Goal: Task Accomplishment & Management: Use online tool/utility

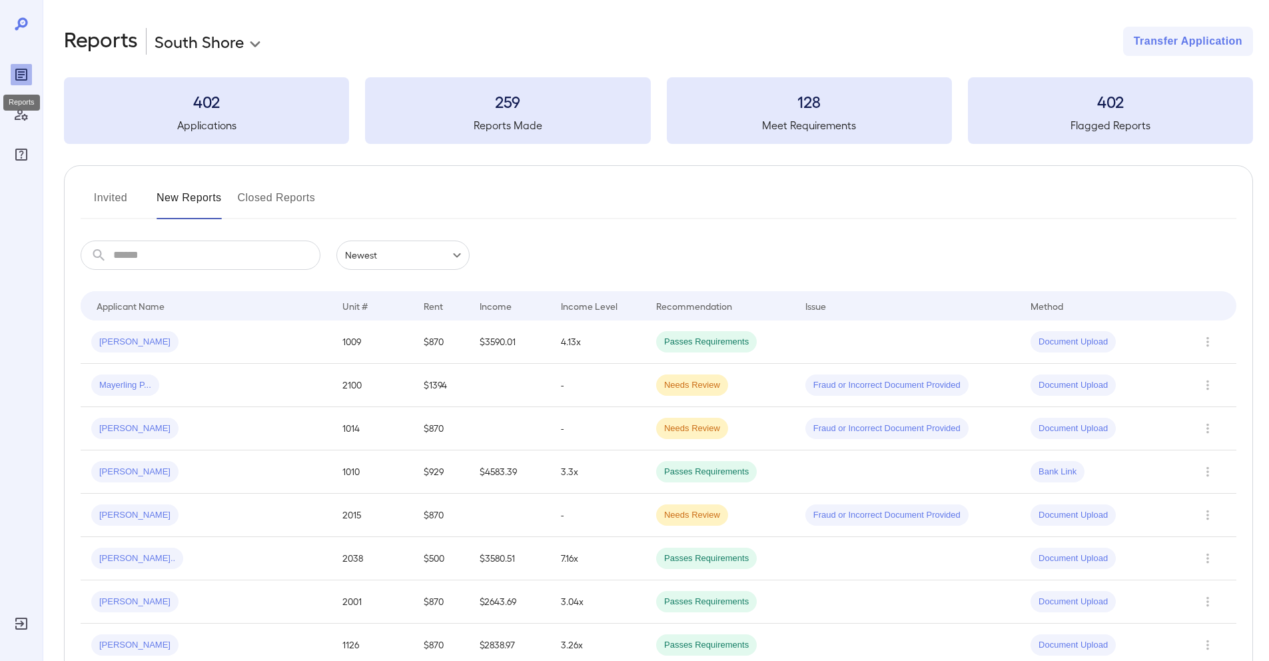
drag, startPoint x: 25, startPoint y: 71, endPoint x: 25, endPoint y: 79, distance: 8.0
click at [25, 71] on icon "Reports" at bounding box center [21, 75] width 16 height 16
click at [97, 195] on button "Invited" at bounding box center [111, 203] width 60 height 32
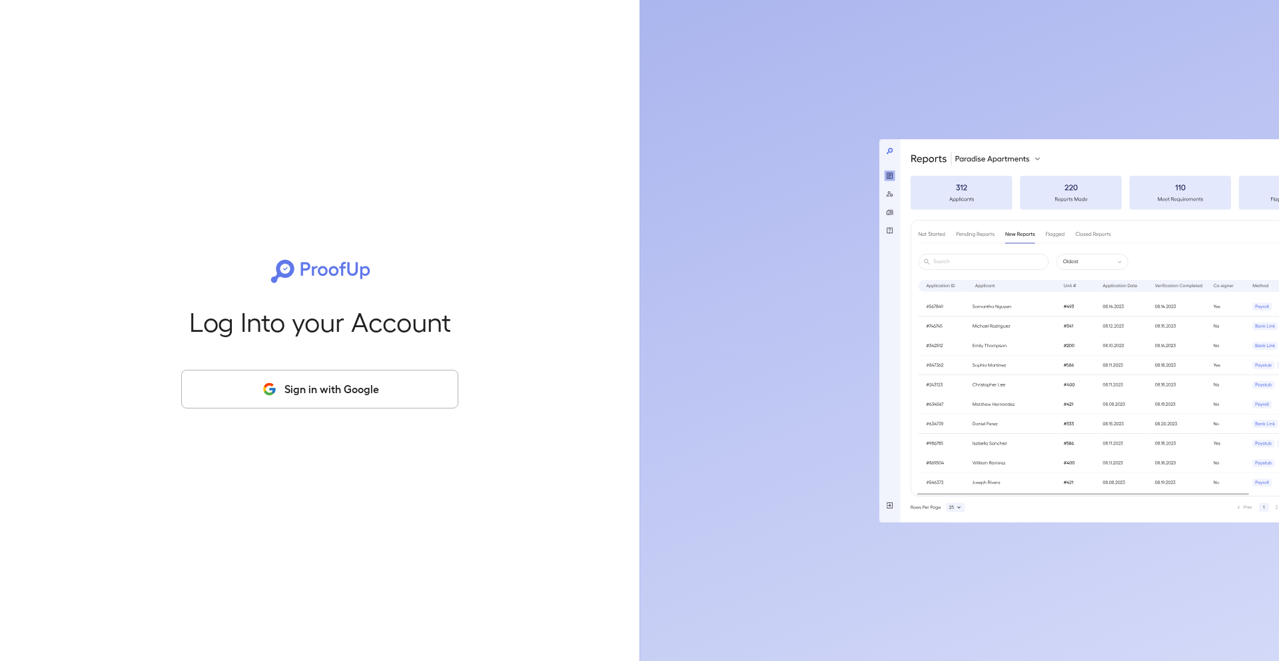
click at [370, 406] on button "Sign in with Google" at bounding box center [319, 389] width 277 height 39
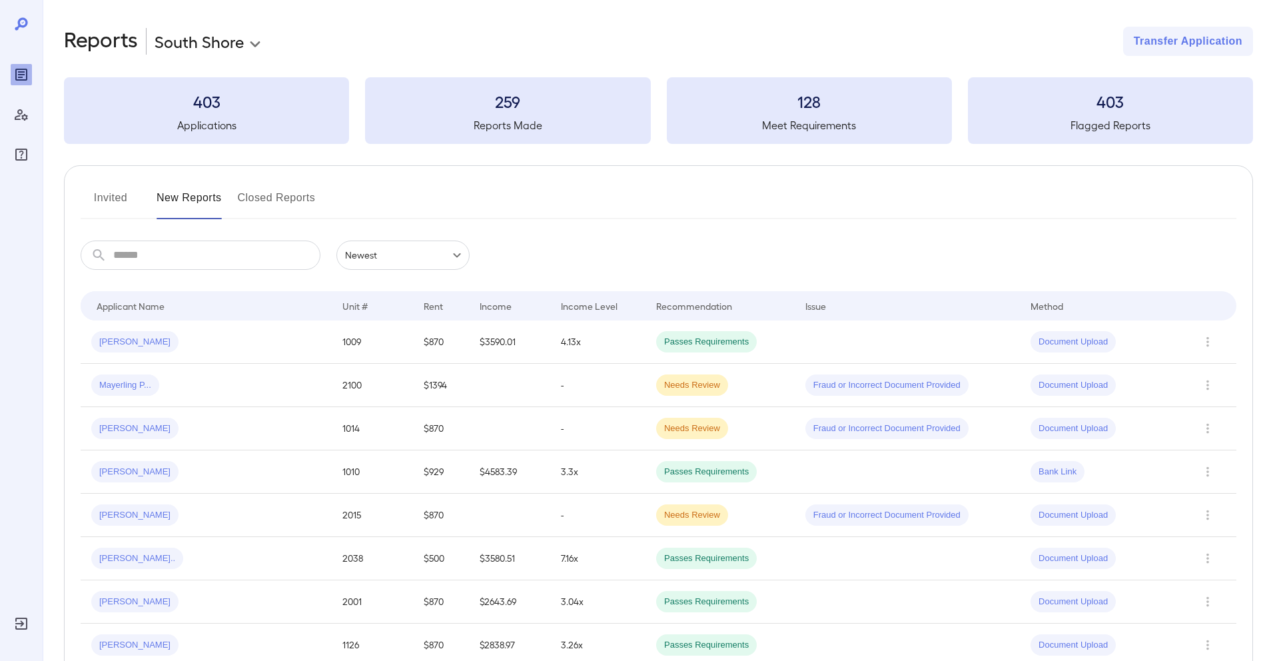
click at [101, 199] on button "Invited" at bounding box center [111, 203] width 60 height 32
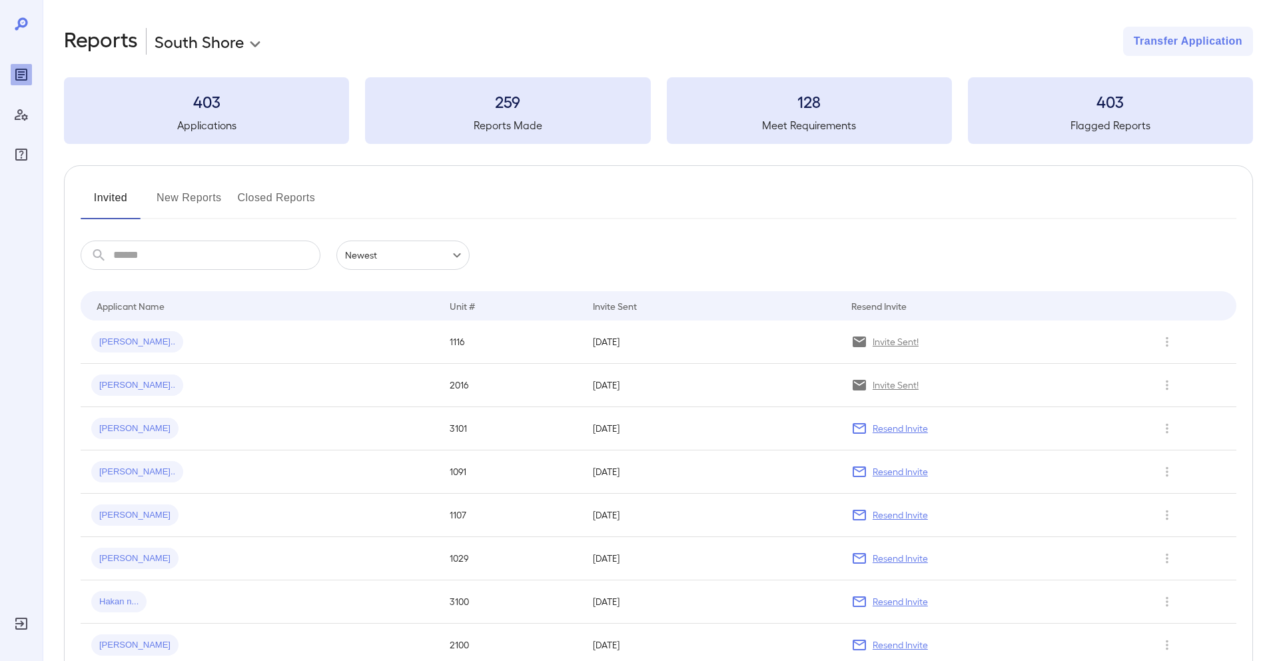
click at [189, 211] on button "New Reports" at bounding box center [189, 203] width 65 height 32
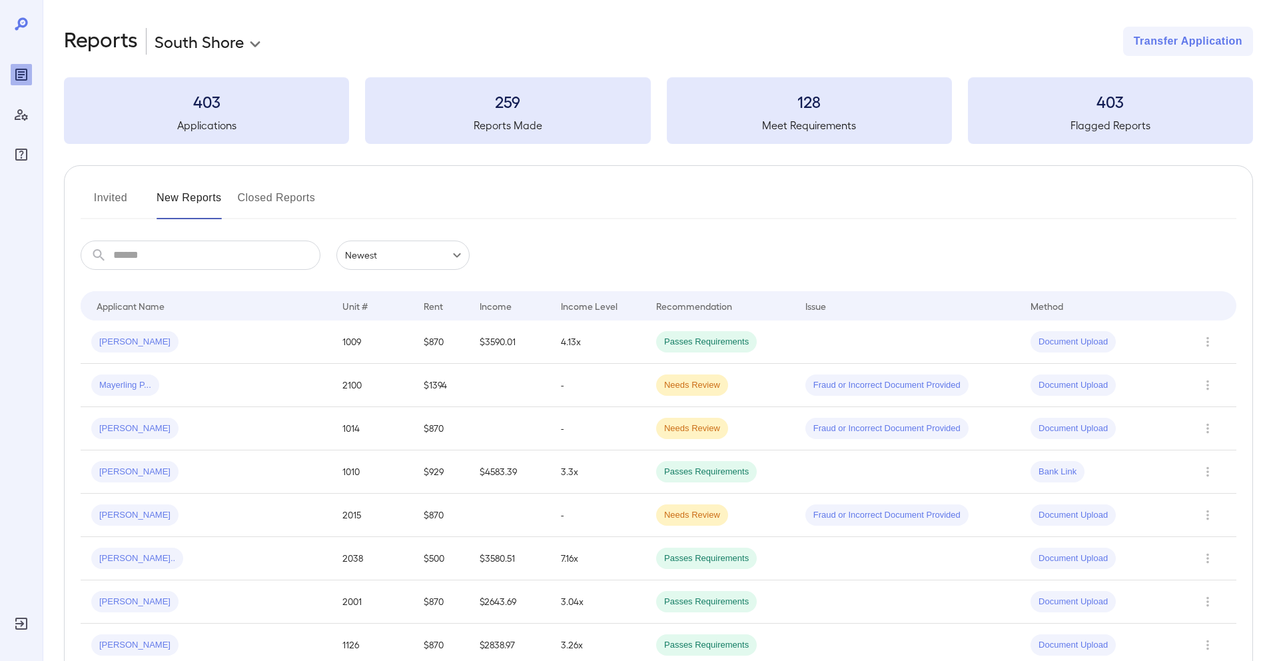
click at [102, 203] on button "Invited" at bounding box center [111, 203] width 60 height 32
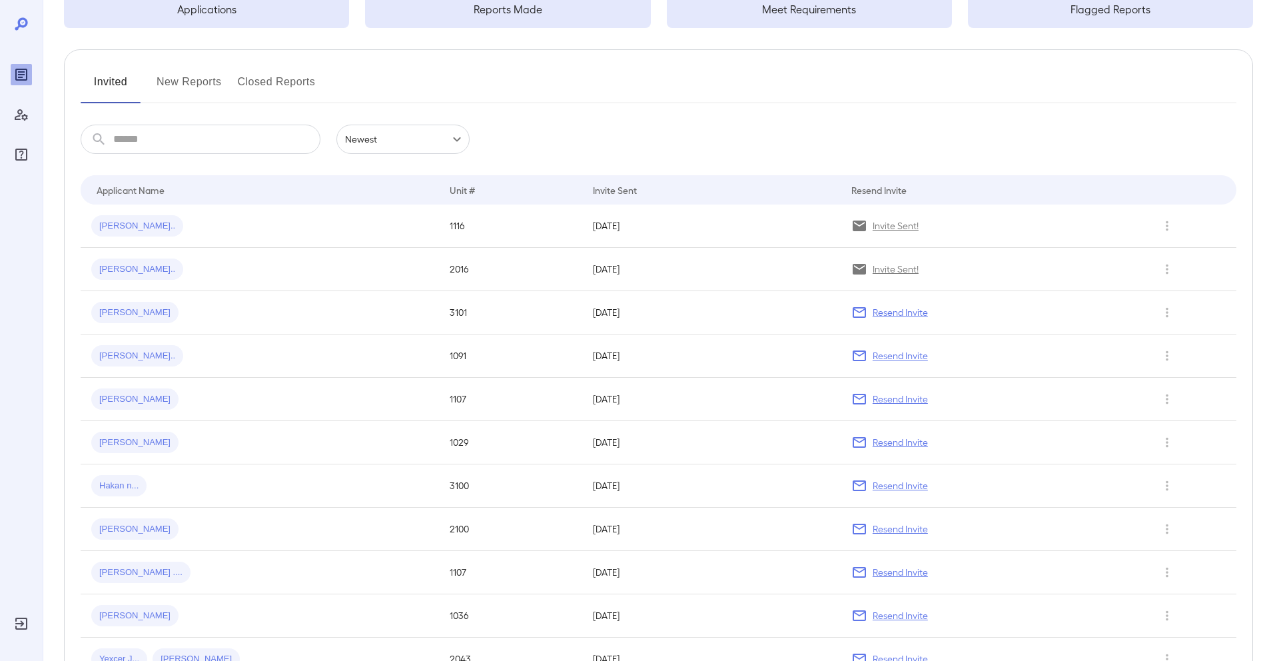
scroll to position [117, 0]
click at [183, 75] on button "New Reports" at bounding box center [189, 87] width 65 height 32
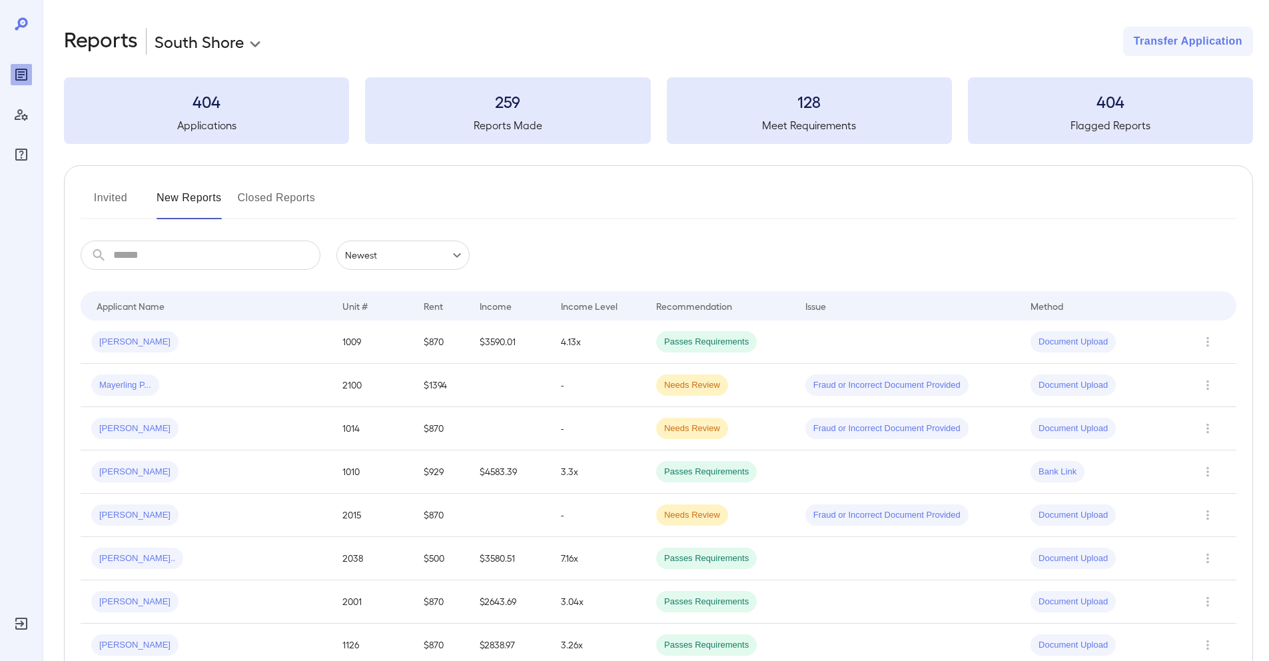
click at [113, 193] on button "Invited" at bounding box center [111, 203] width 60 height 32
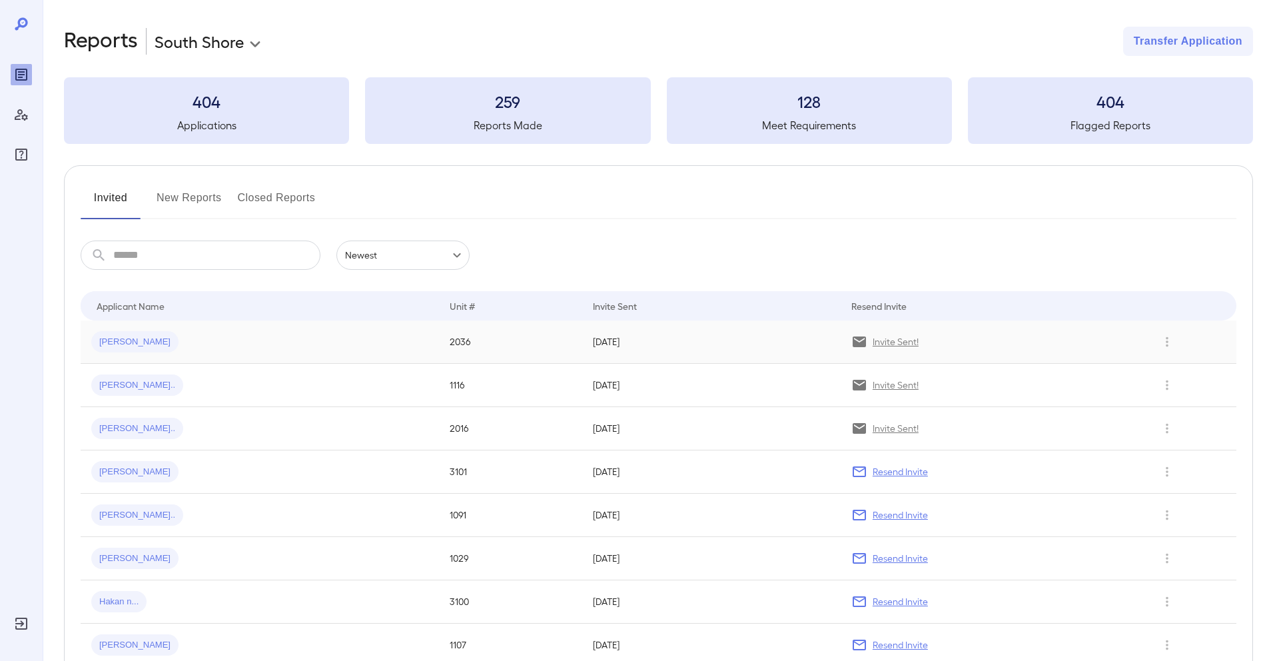
click at [249, 352] on div "Ethan G..." at bounding box center [259, 341] width 337 height 21
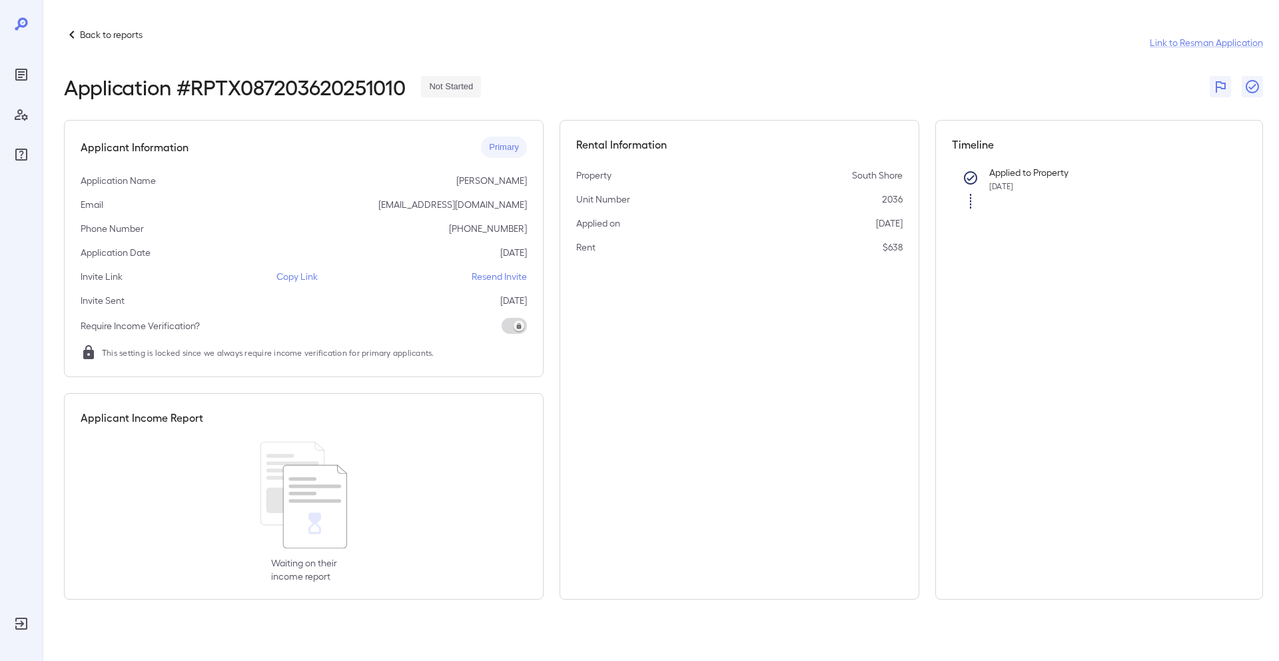
click at [301, 274] on p "Copy Link" at bounding box center [297, 276] width 41 height 13
